Goal: Task Accomplishment & Management: Use online tool/utility

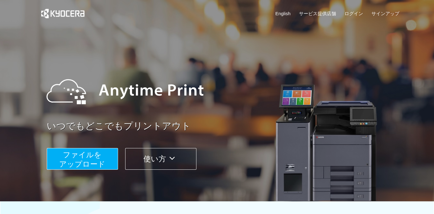
click at [91, 161] on span "ファイルを ​​アップロード" at bounding box center [82, 160] width 46 height 18
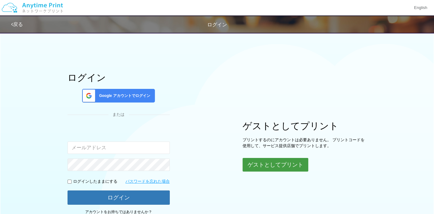
click at [273, 164] on button "ゲストとしてプリント" at bounding box center [276, 165] width 66 height 14
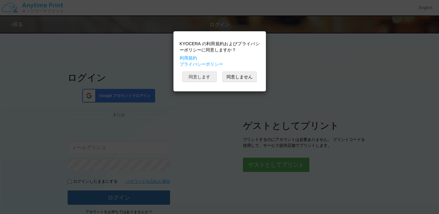
click at [203, 78] on button "同意します" at bounding box center [199, 77] width 34 height 11
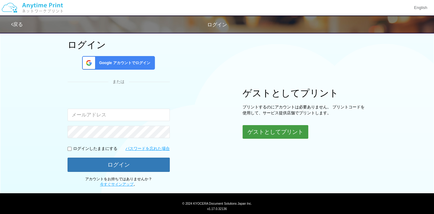
scroll to position [50, 0]
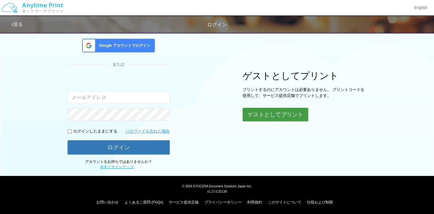
click at [251, 116] on button "ゲストとしてプリント" at bounding box center [276, 115] width 66 height 14
click at [277, 121] on button "ゲストとしてプリント" at bounding box center [276, 115] width 66 height 14
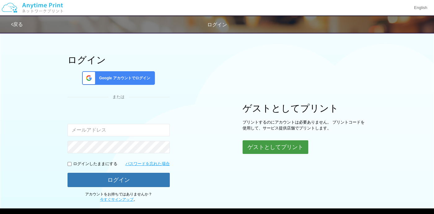
scroll to position [0, 0]
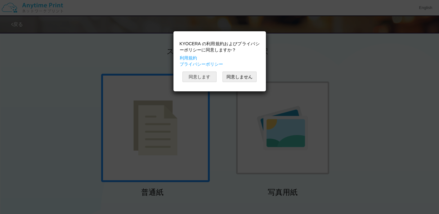
click at [206, 73] on button "同意します" at bounding box center [199, 77] width 34 height 11
click at [209, 81] on button "同意します" at bounding box center [199, 77] width 34 height 11
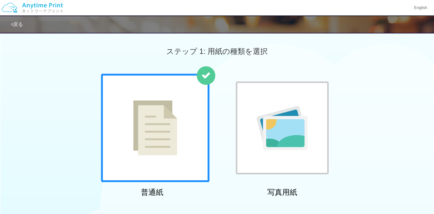
click at [179, 113] on div at bounding box center [155, 128] width 109 height 109
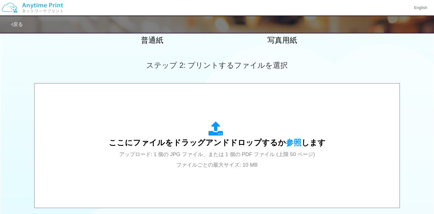
scroll to position [201, 0]
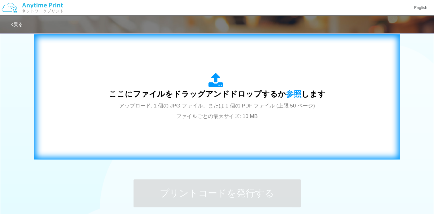
click at [210, 76] on icon at bounding box center [217, 81] width 17 height 16
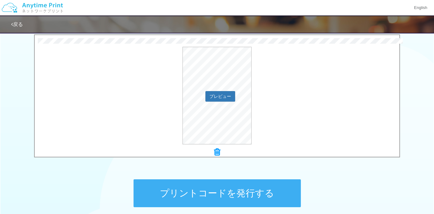
scroll to position [257, 0]
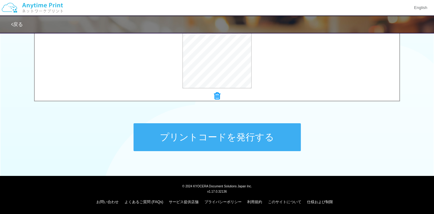
click at [197, 136] on button "プリントコードを発行する" at bounding box center [217, 137] width 167 height 28
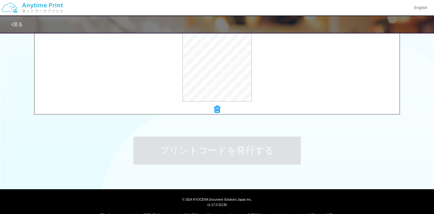
scroll to position [0, 0]
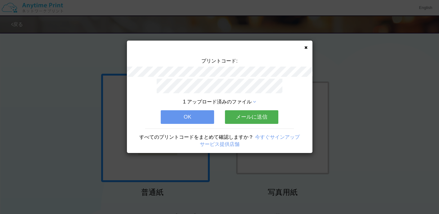
click at [247, 116] on button "メールに送信" at bounding box center [251, 117] width 53 height 14
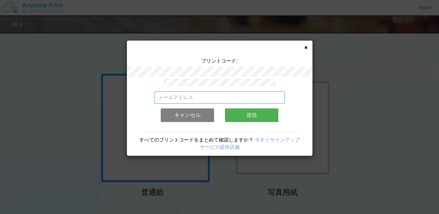
click at [192, 93] on input "email" at bounding box center [219, 97] width 130 height 12
type input "m"
click at [198, 95] on input "email" at bounding box center [219, 97] width 130 height 12
click at [225, 97] on input "[EMAIL_ADDRESS][DOMAIN_NAME]" at bounding box center [219, 97] width 130 height 12
type input "m"
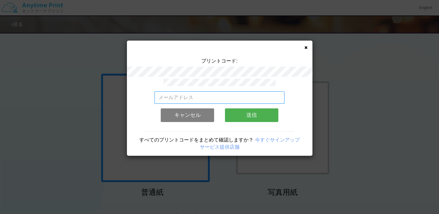
click at [201, 95] on input "email" at bounding box center [219, 97] width 130 height 12
type input "m"
click at [207, 97] on input "email" at bounding box center [219, 97] width 130 height 12
type input "m"
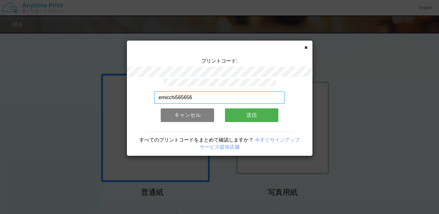
type input "[EMAIL_ADDRESS][DOMAIN_NAME]"
click at [242, 116] on button "送信" at bounding box center [251, 116] width 53 height 14
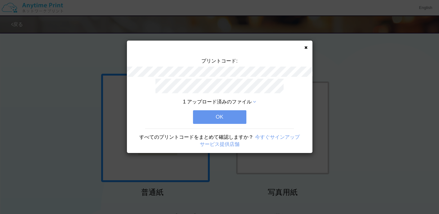
click at [229, 114] on button "OK" at bounding box center [219, 117] width 53 height 14
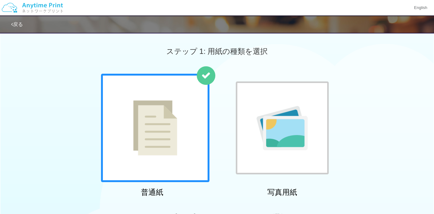
click at [185, 137] on div at bounding box center [155, 128] width 109 height 109
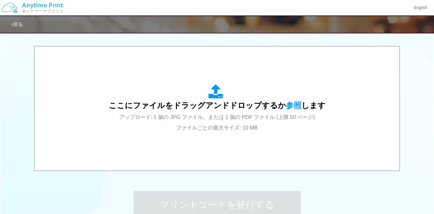
scroll to position [144, 0]
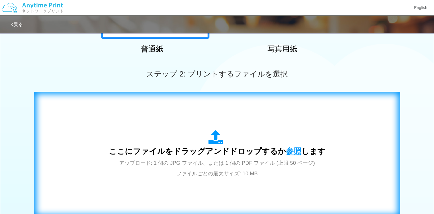
click at [289, 148] on span "参照" at bounding box center [294, 151] width 16 height 9
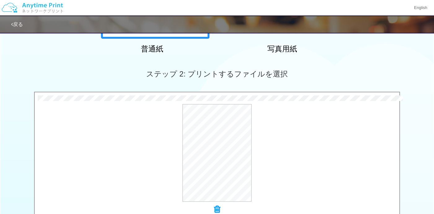
scroll to position [230, 0]
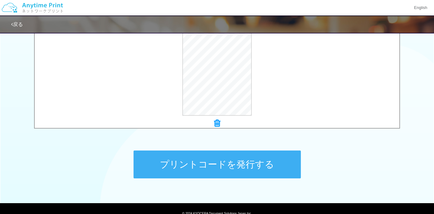
click at [207, 162] on button "プリントコードを発行する" at bounding box center [217, 165] width 167 height 28
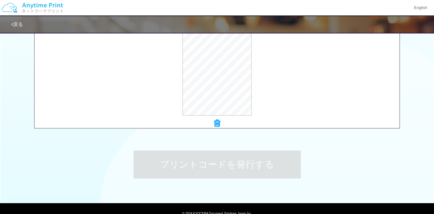
scroll to position [0, 0]
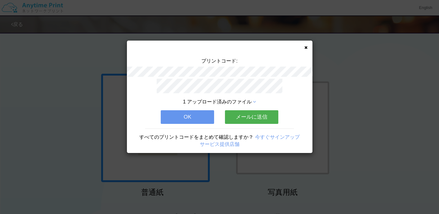
click at [242, 116] on button "メールに送信" at bounding box center [251, 117] width 53 height 14
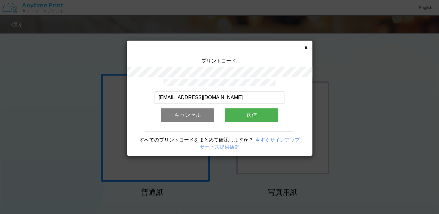
click at [242, 110] on button "送信" at bounding box center [251, 116] width 53 height 14
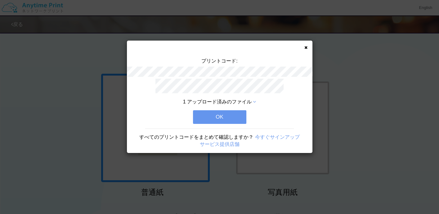
click at [212, 117] on button "OK" at bounding box center [219, 117] width 53 height 14
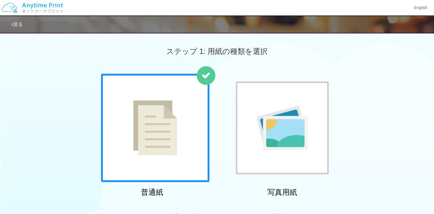
click at [11, 22] on link "戻る" at bounding box center [17, 24] width 12 height 5
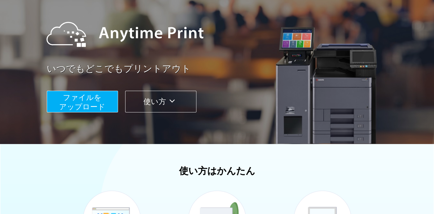
click at [163, 111] on button "使い方" at bounding box center [160, 102] width 71 height 22
